Goal: Task Accomplishment & Management: Use online tool/utility

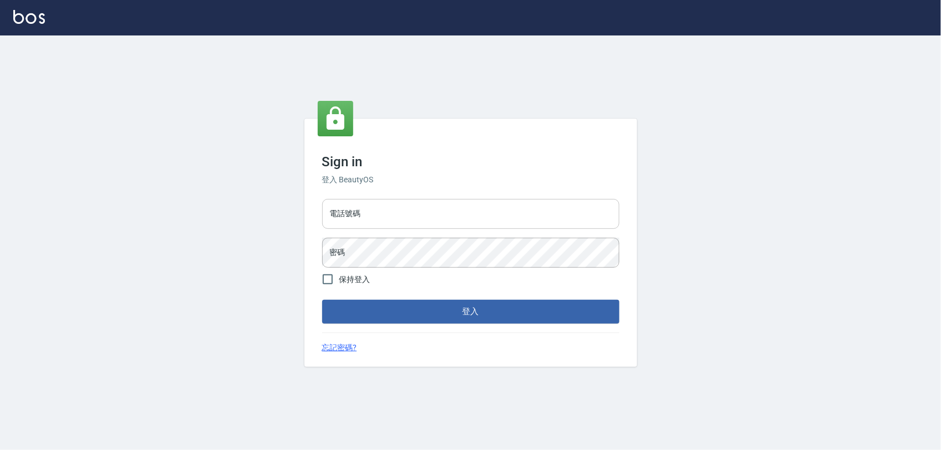
click at [382, 217] on input "電話號碼" at bounding box center [470, 214] width 297 height 30
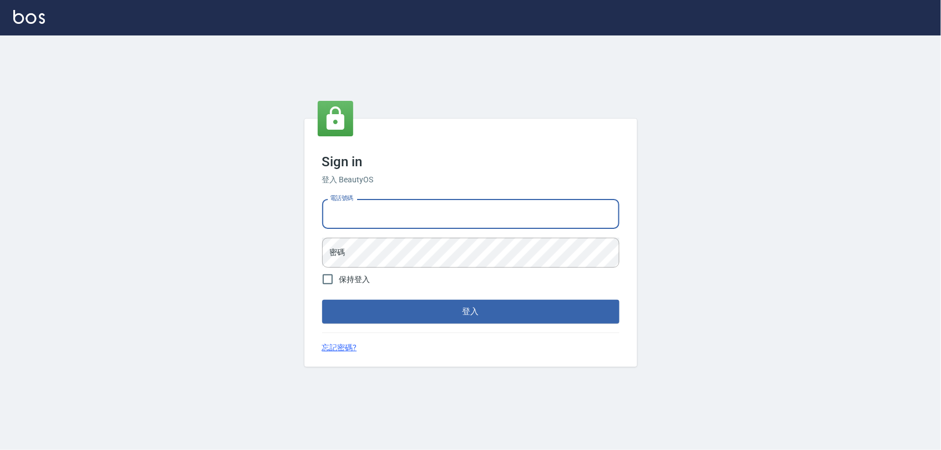
type input "0975151920"
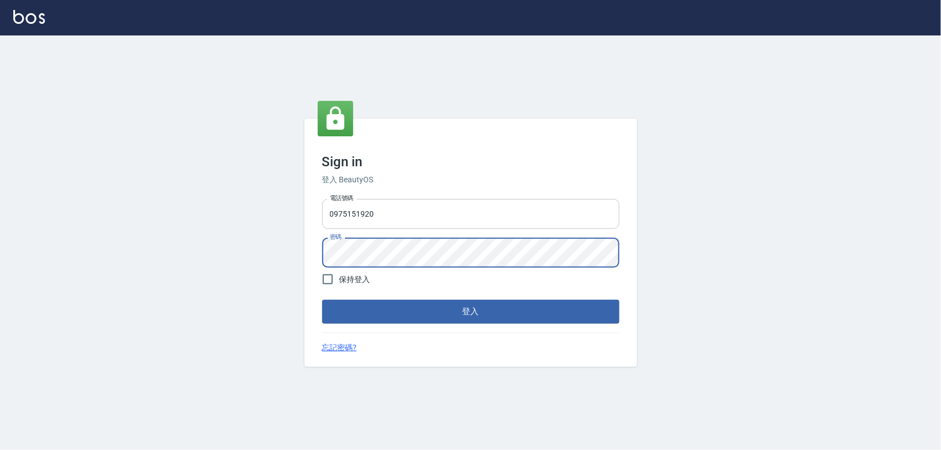
click at [322, 300] on button "登入" at bounding box center [470, 311] width 297 height 23
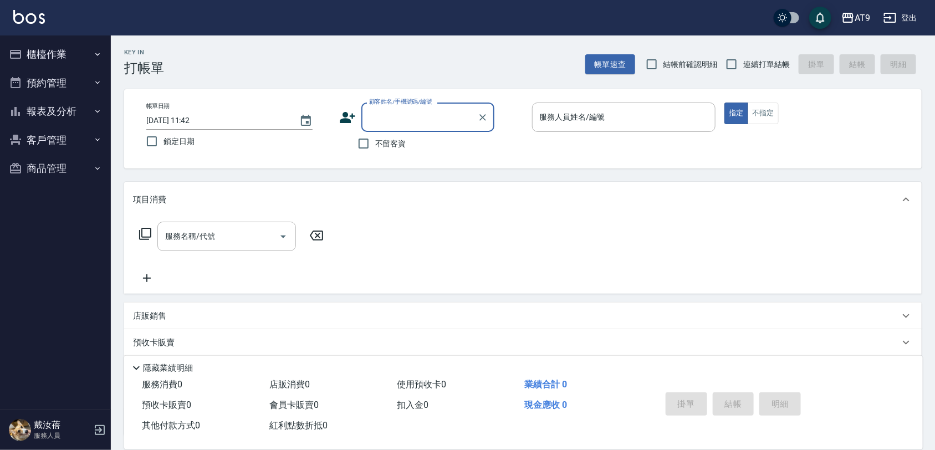
click at [59, 43] on button "櫃檯作業" at bounding box center [55, 54] width 102 height 29
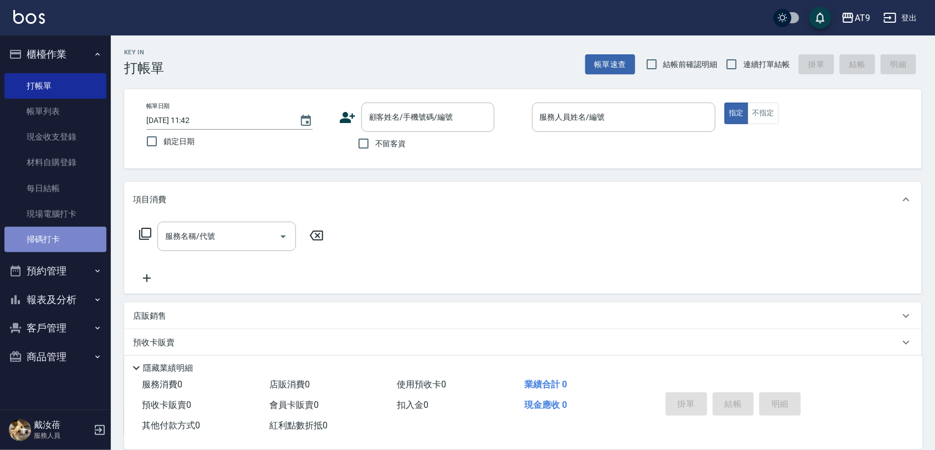
click at [76, 248] on link "掃碼打卡" at bounding box center [55, 239] width 102 height 25
